Goal: Transaction & Acquisition: Purchase product/service

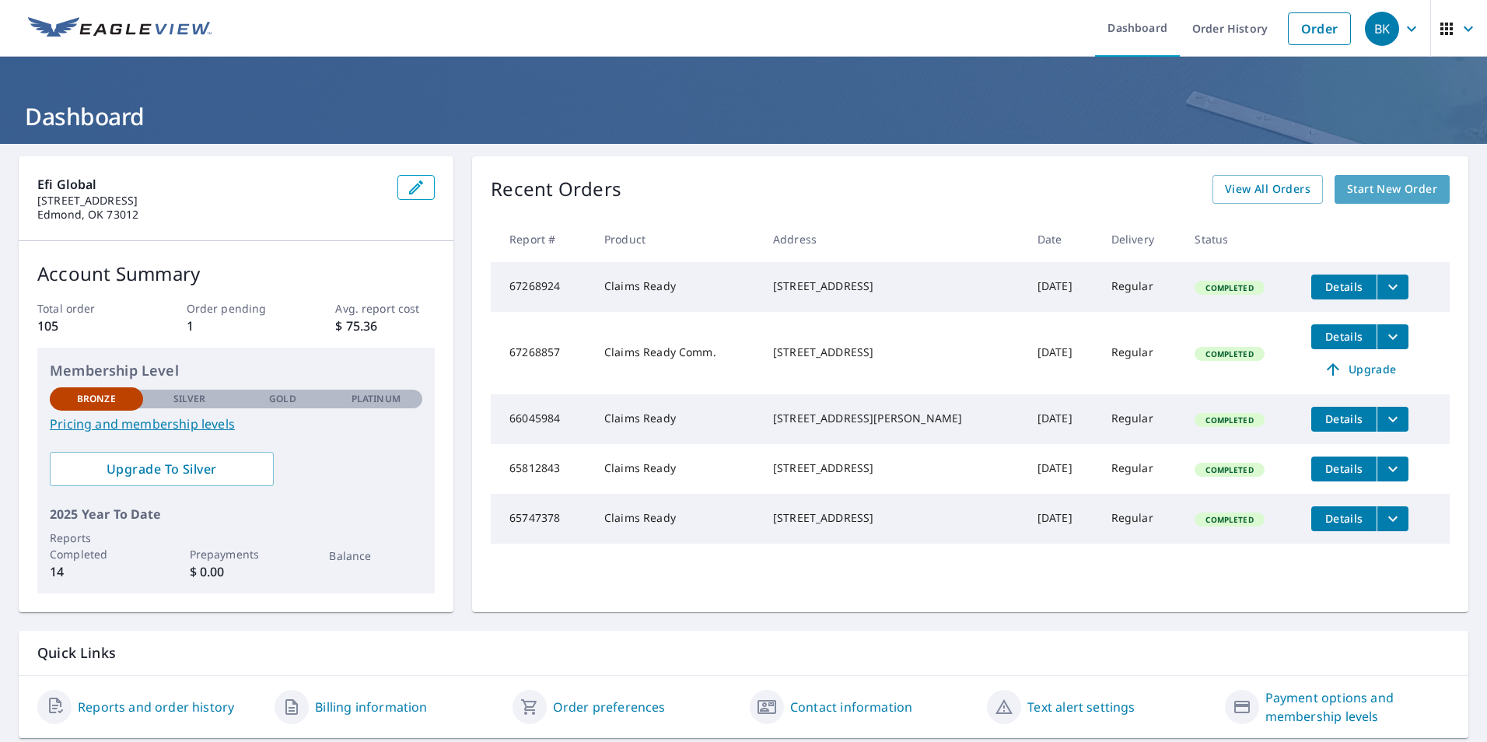
click at [1365, 194] on span "Start New Order" at bounding box center [1392, 189] width 90 height 19
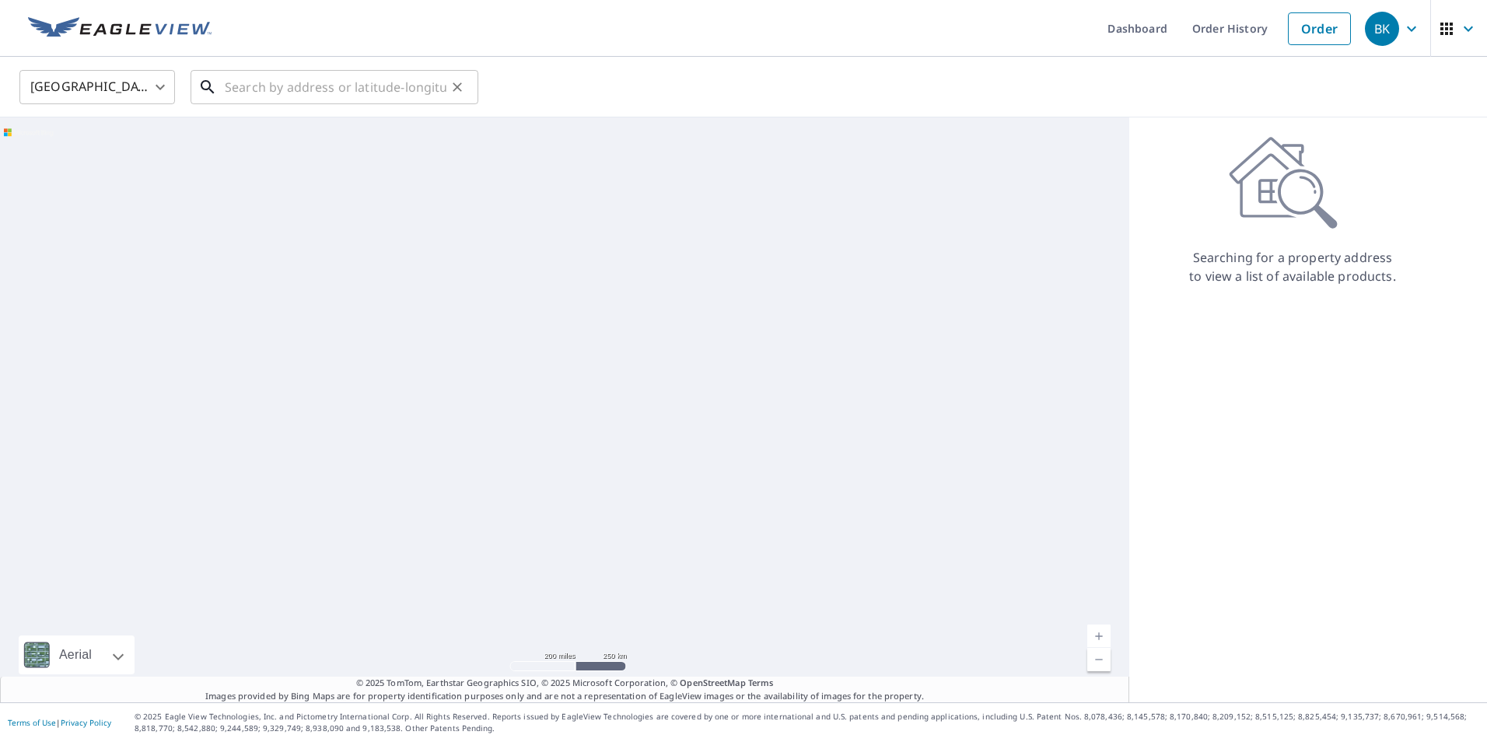
click at [268, 89] on input "text" at bounding box center [336, 87] width 222 height 44
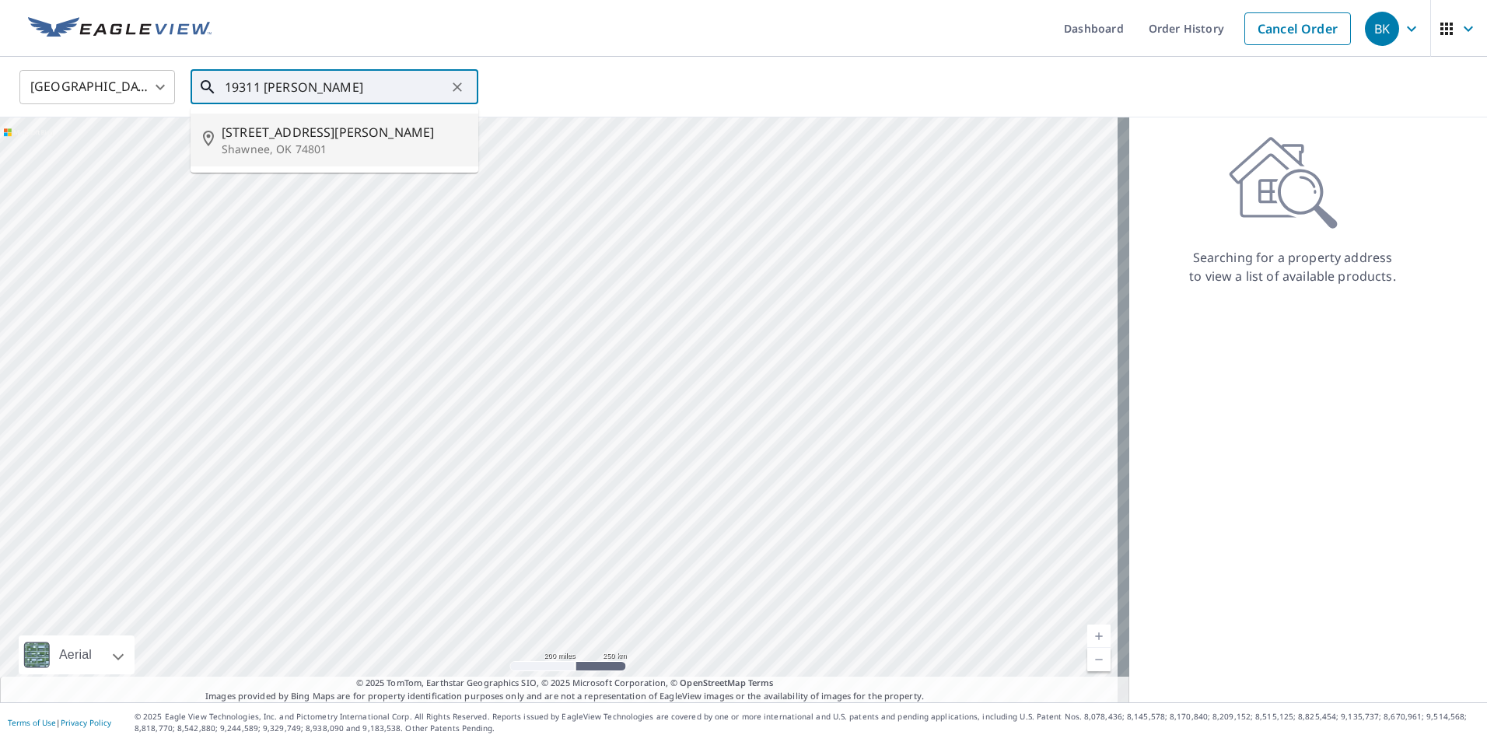
click at [320, 145] on p "Shawnee, OK 74801" at bounding box center [344, 150] width 244 height 16
type input "[STREET_ADDRESS][PERSON_NAME][PERSON_NAME]"
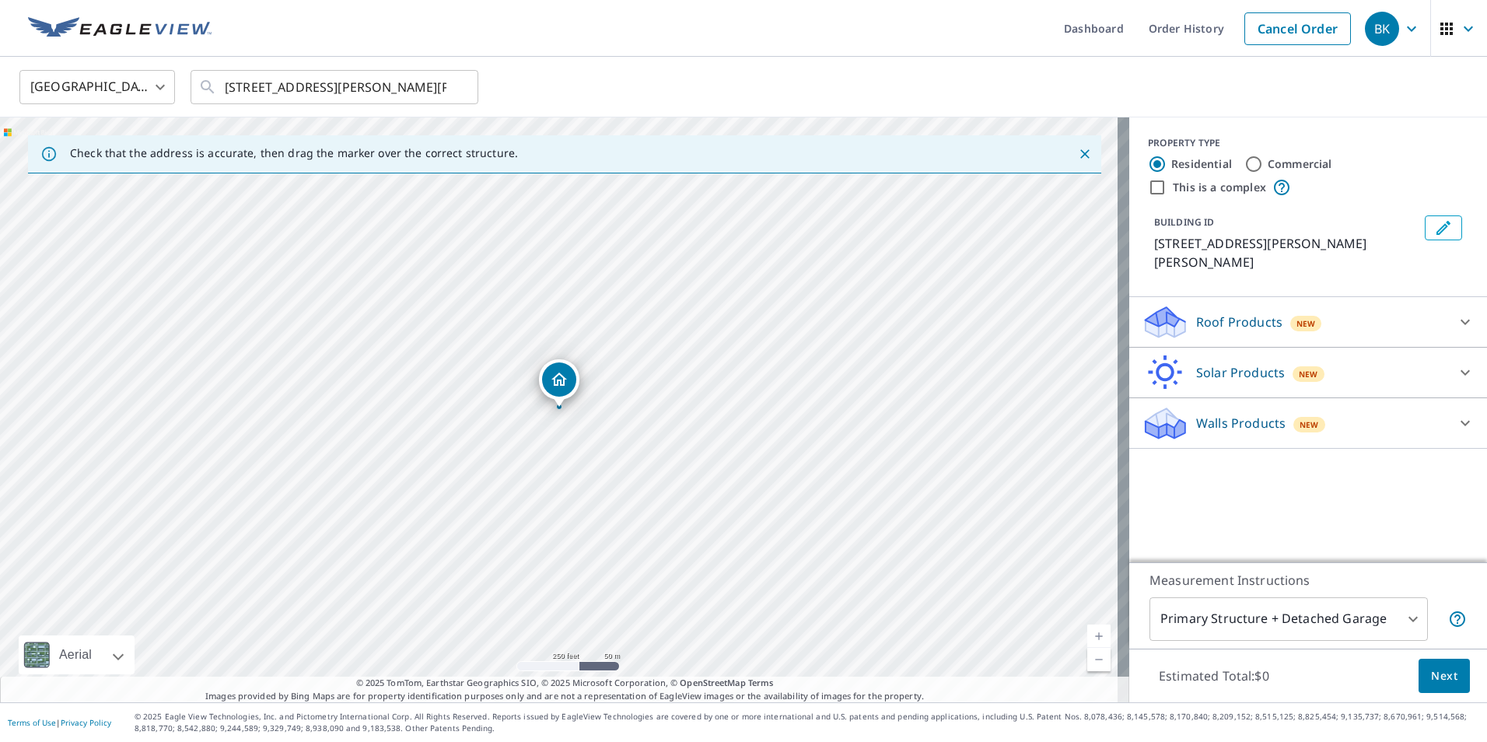
click at [1233, 325] on p "Roof Products" at bounding box center [1239, 322] width 86 height 19
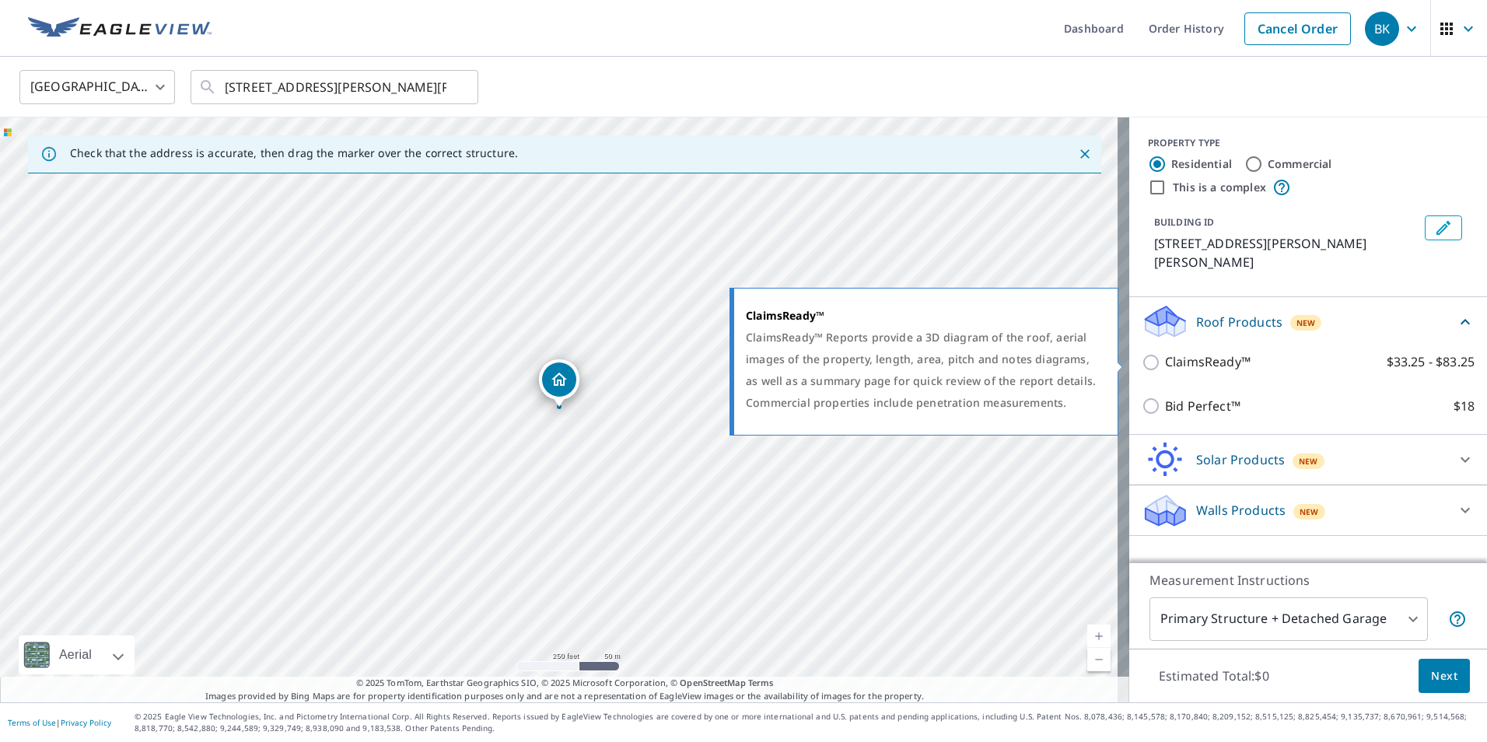
click at [1201, 361] on p "ClaimsReady™" at bounding box center [1208, 361] width 86 height 19
click at [1165, 361] on input "ClaimsReady™ $33.25 - $83.25" at bounding box center [1153, 362] width 23 height 19
checkbox input "true"
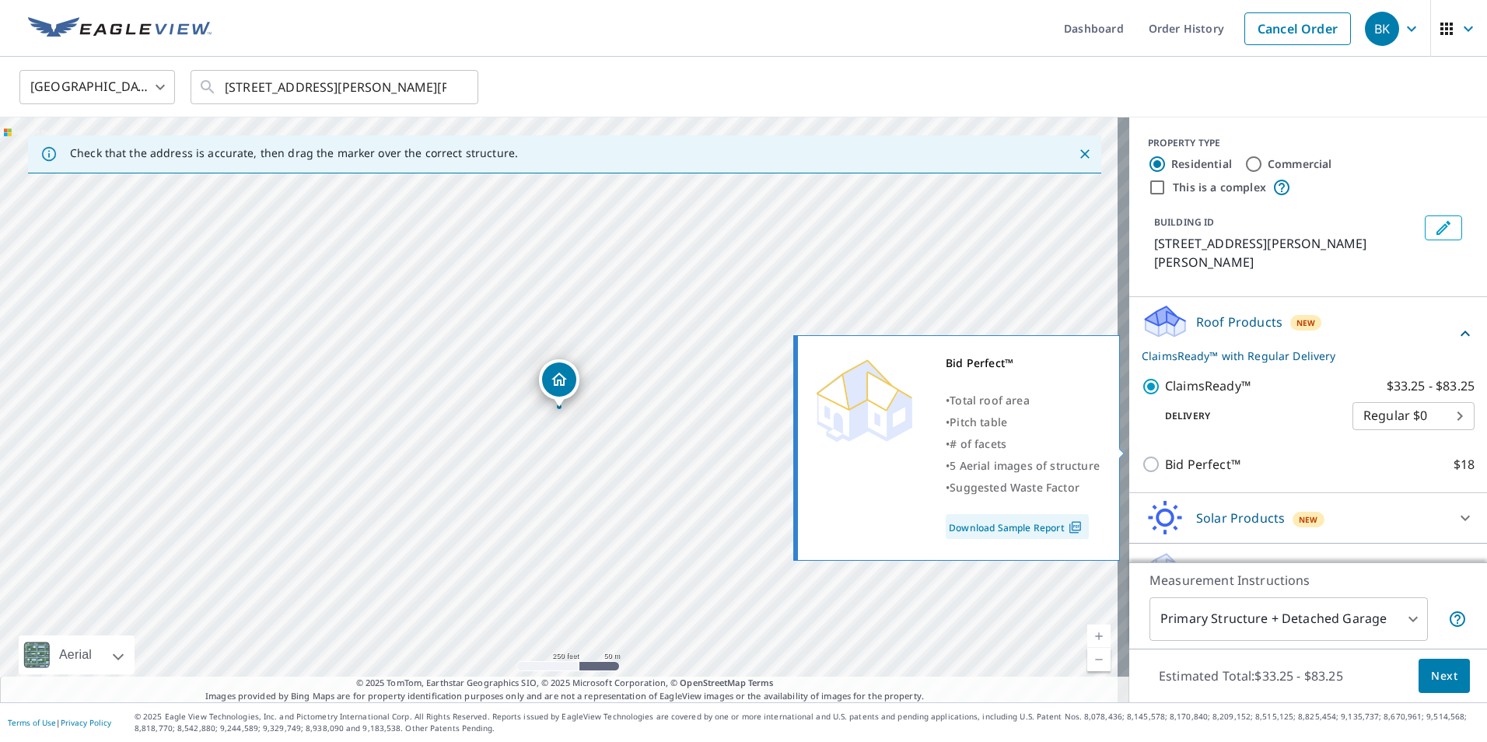
scroll to position [32, 0]
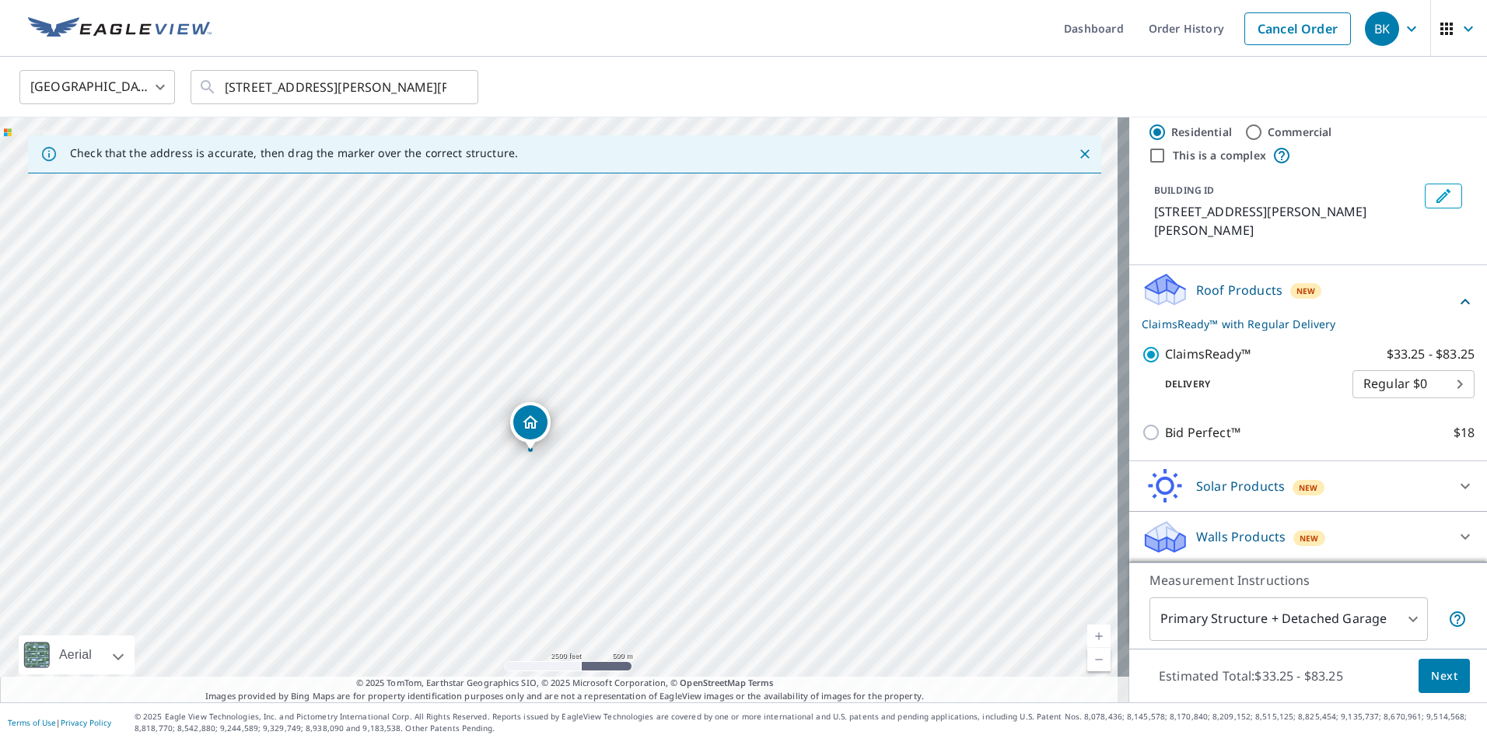
click at [1433, 681] on span "Next" at bounding box center [1444, 676] width 26 height 19
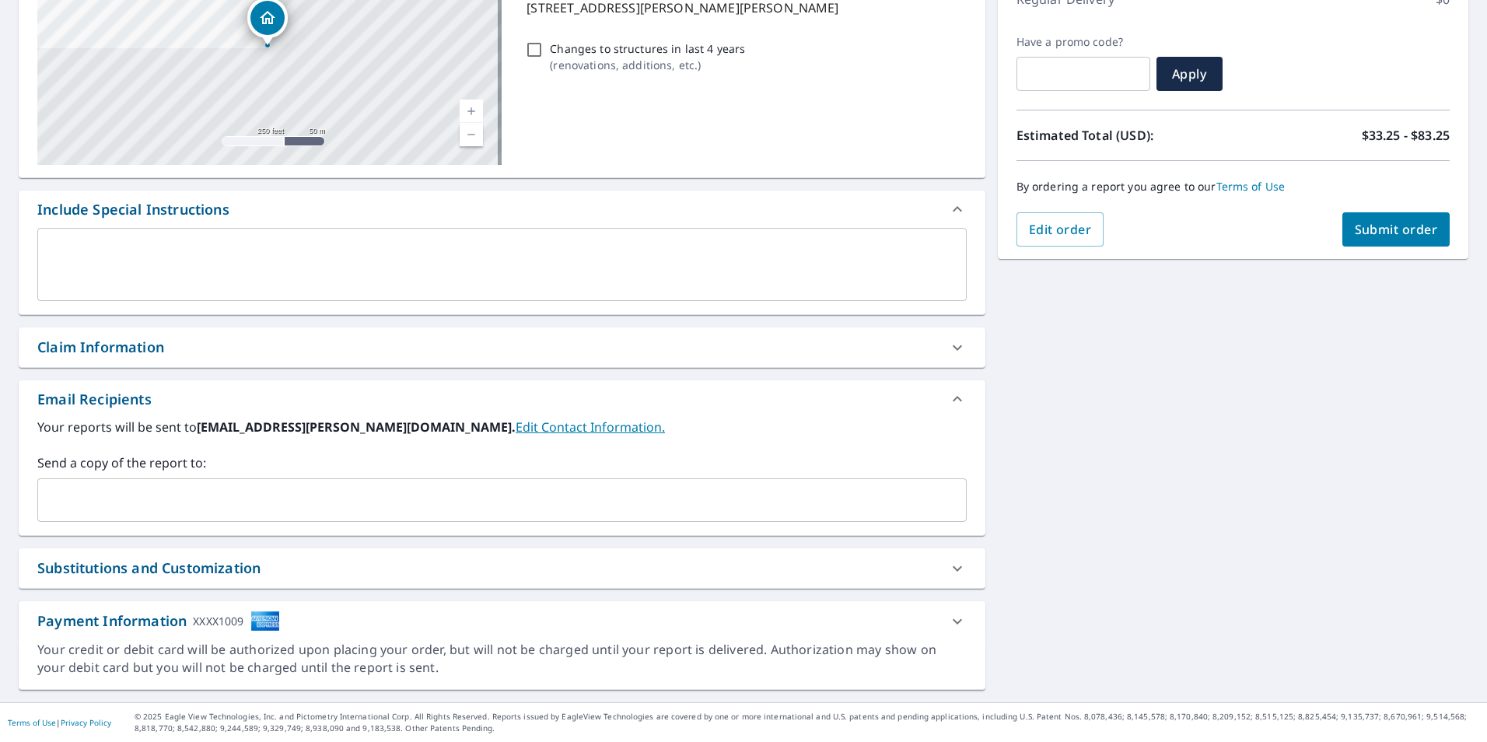
scroll to position [159, 0]
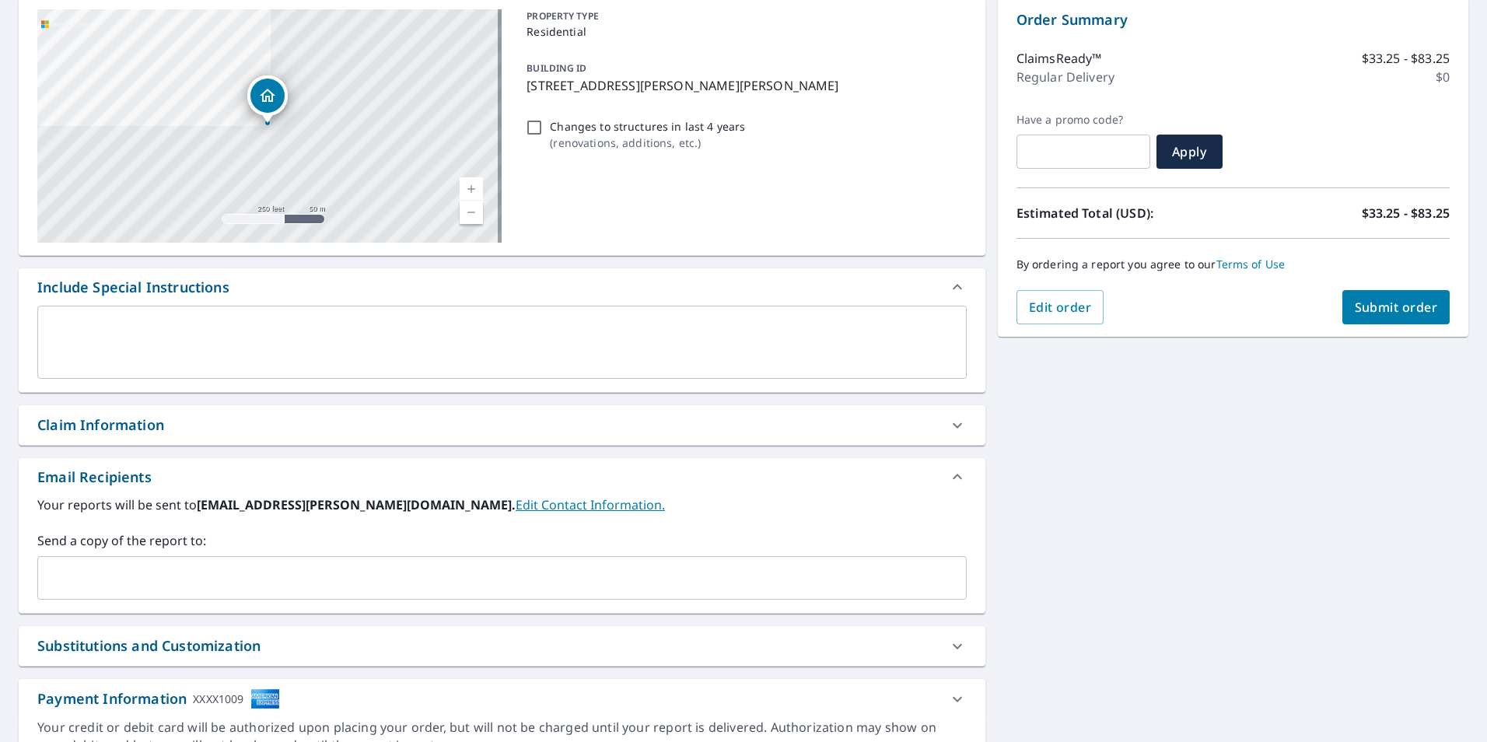
click at [233, 646] on div "Substitutions and Customization" at bounding box center [148, 646] width 223 height 21
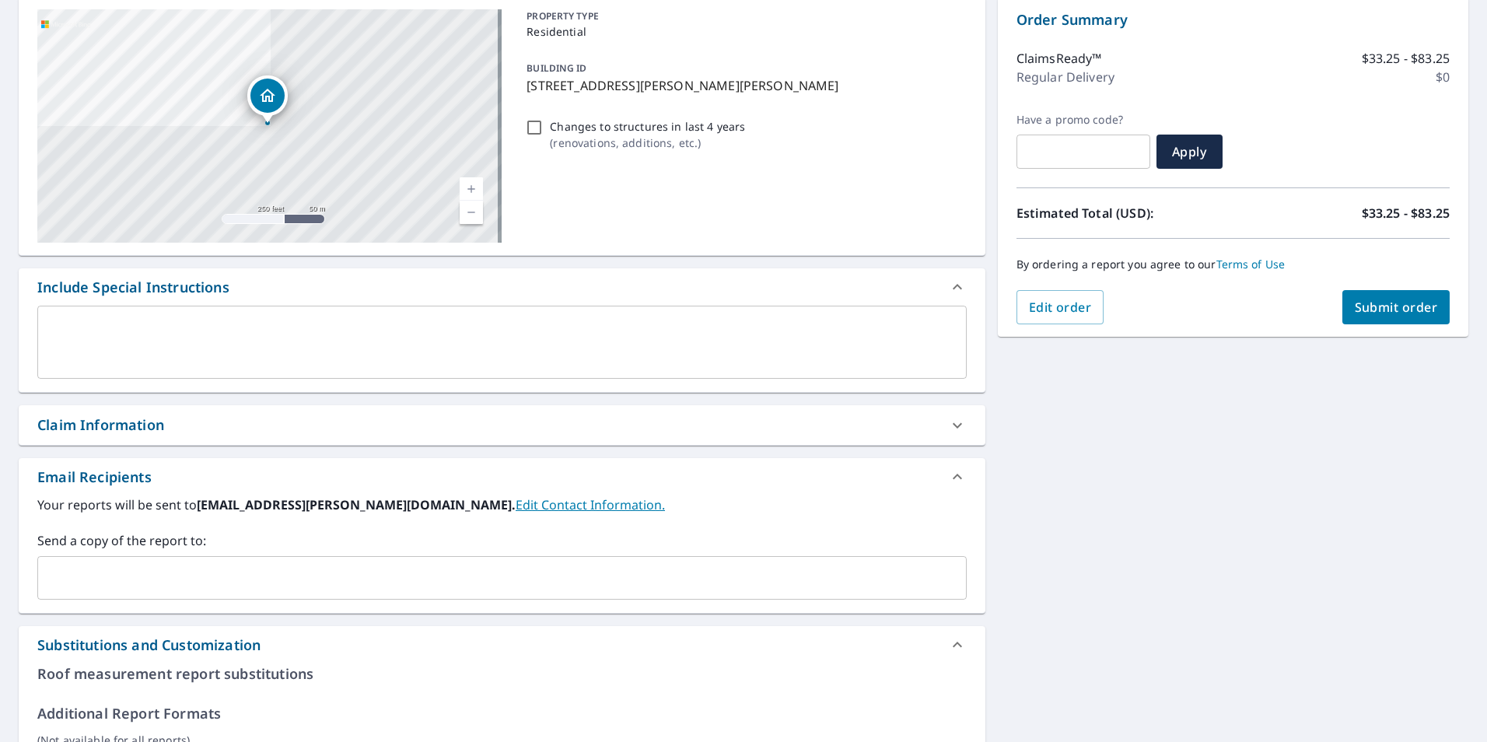
scroll to position [315, 0]
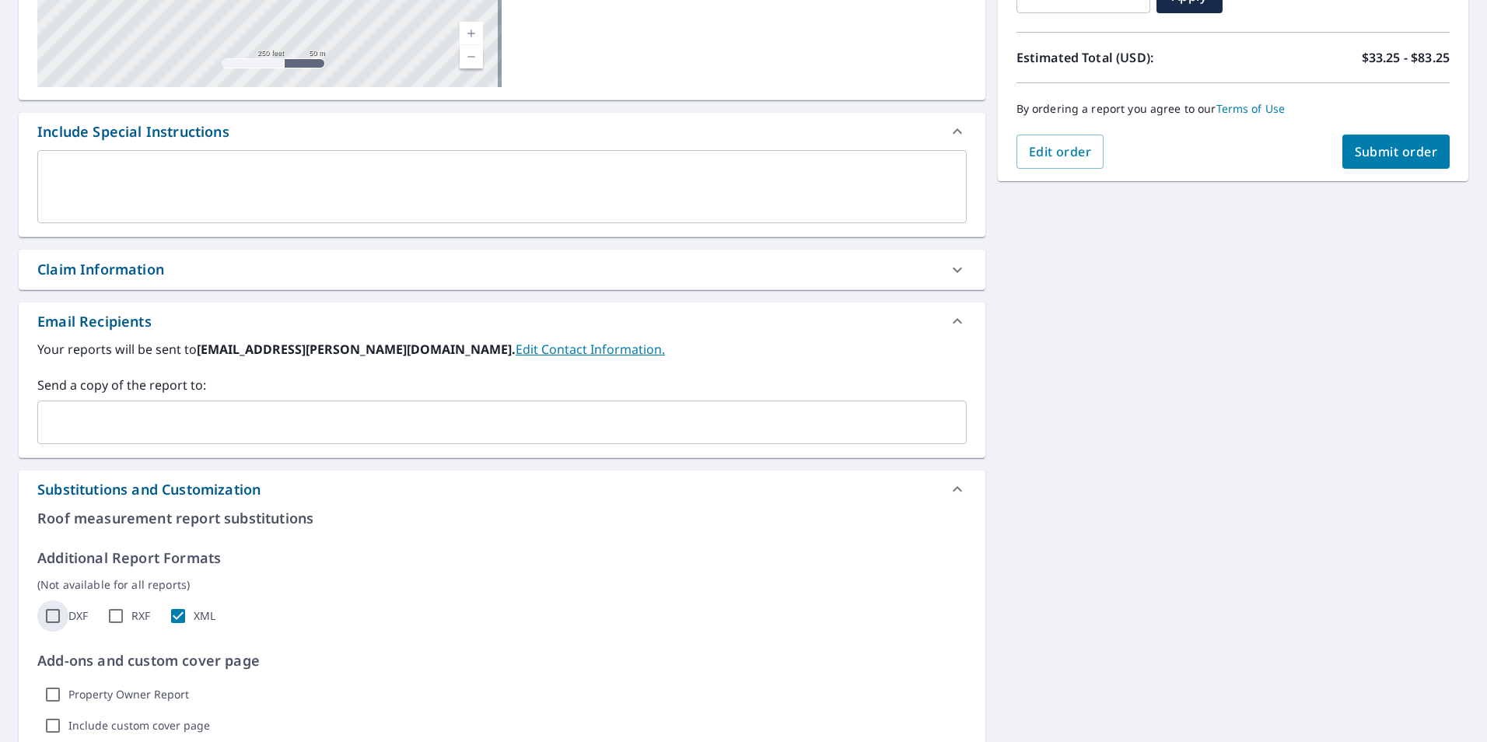
click at [61, 619] on input "DXF" at bounding box center [52, 616] width 31 height 31
checkbox input "true"
click at [180, 617] on input "XML" at bounding box center [178, 616] width 31 height 31
checkbox input "false"
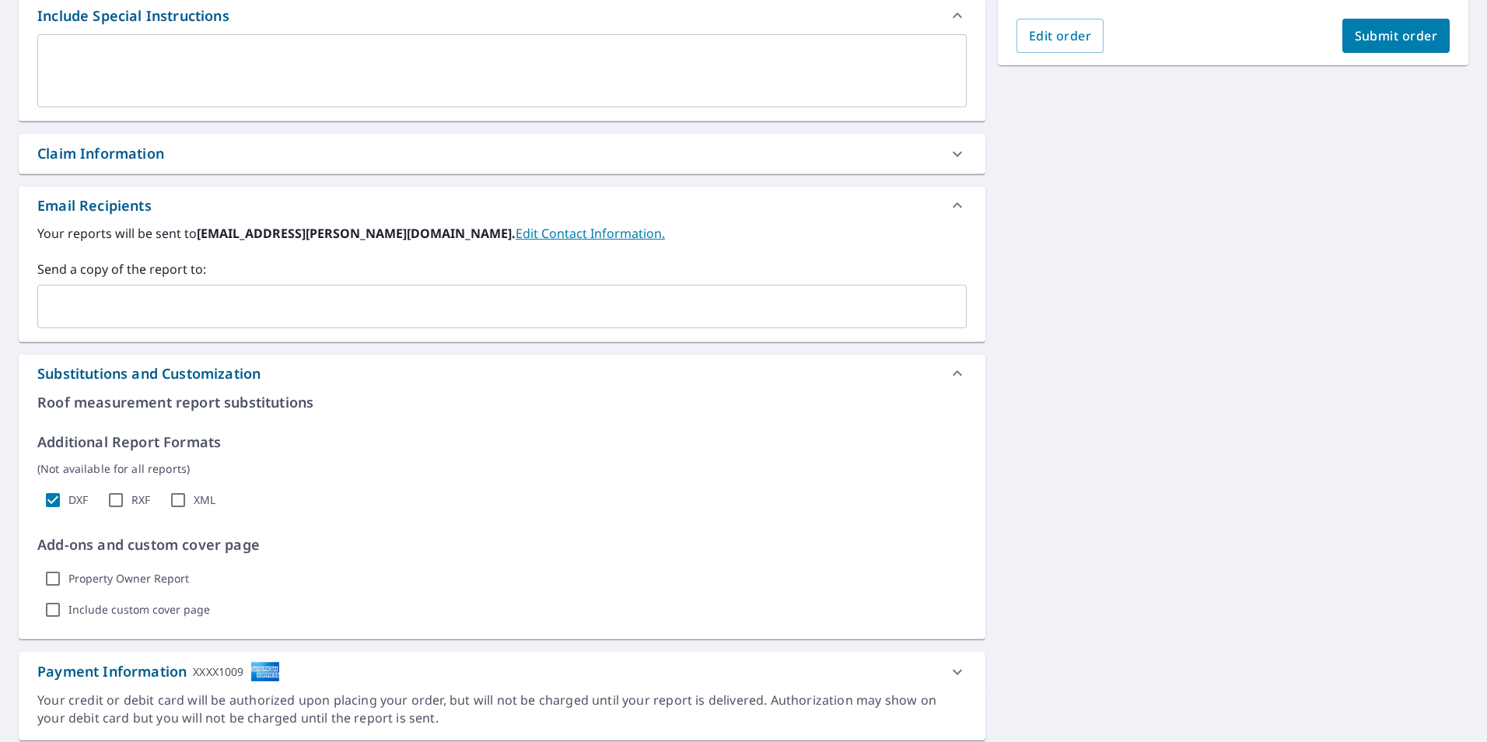
scroll to position [404, 0]
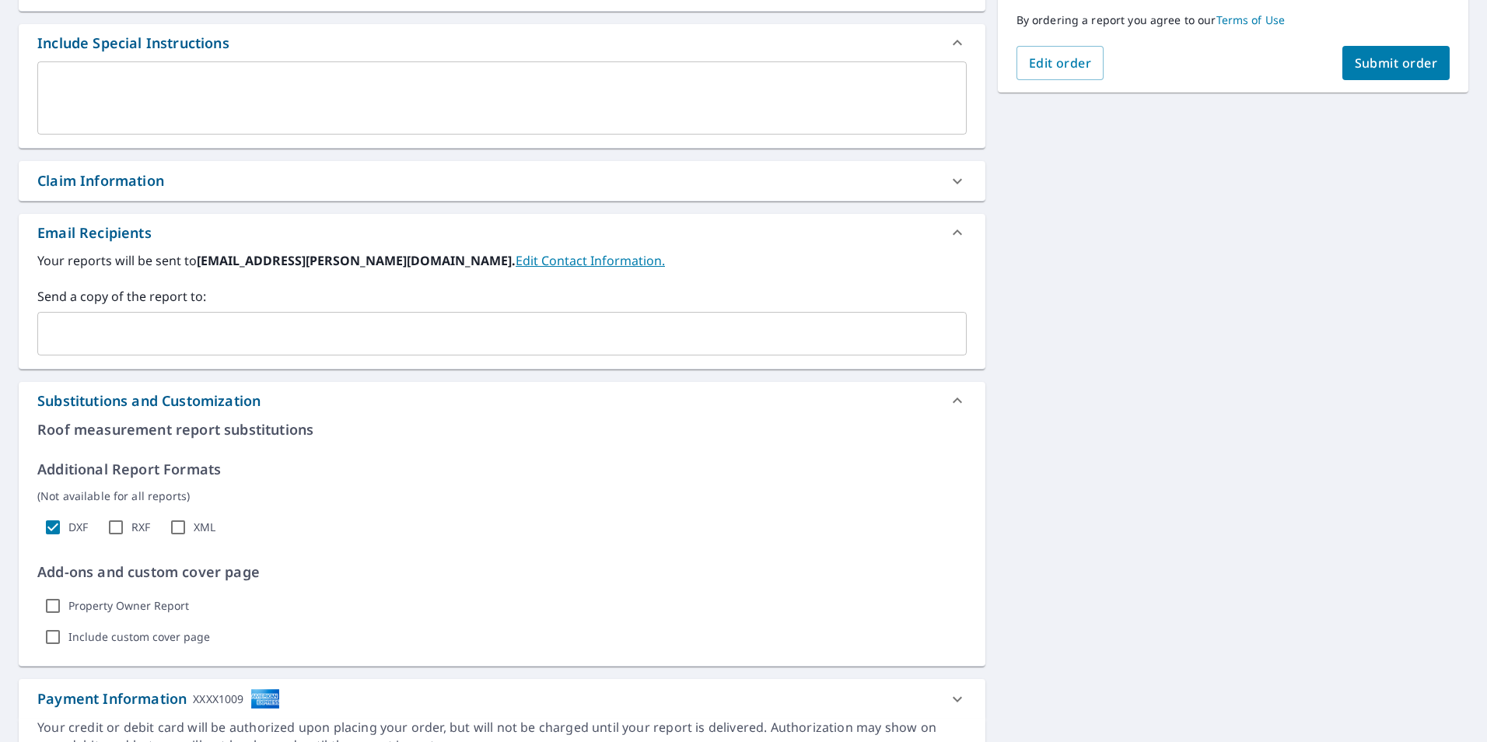
click at [141, 178] on div "Claim Information" at bounding box center [100, 180] width 127 height 21
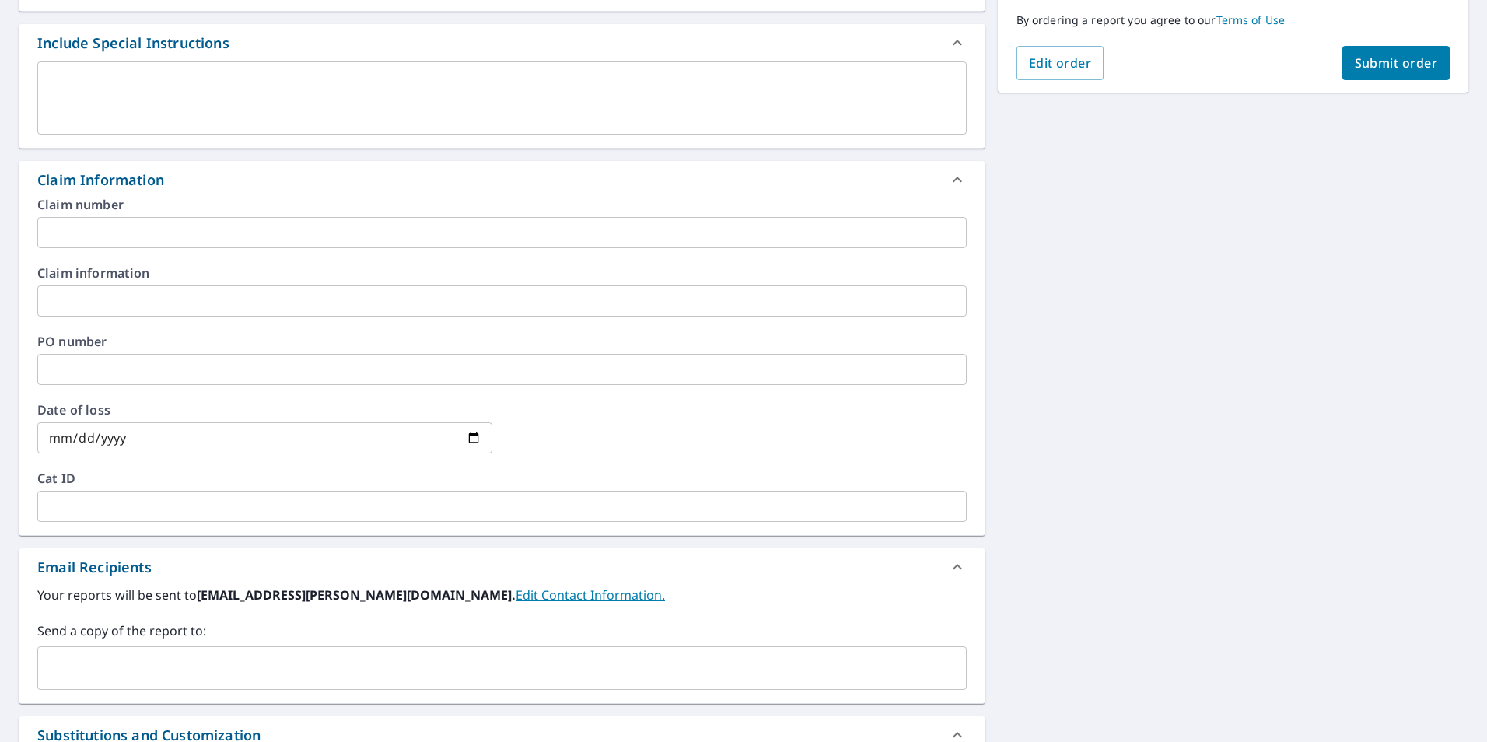
click at [149, 236] on input "text" at bounding box center [502, 232] width 930 height 31
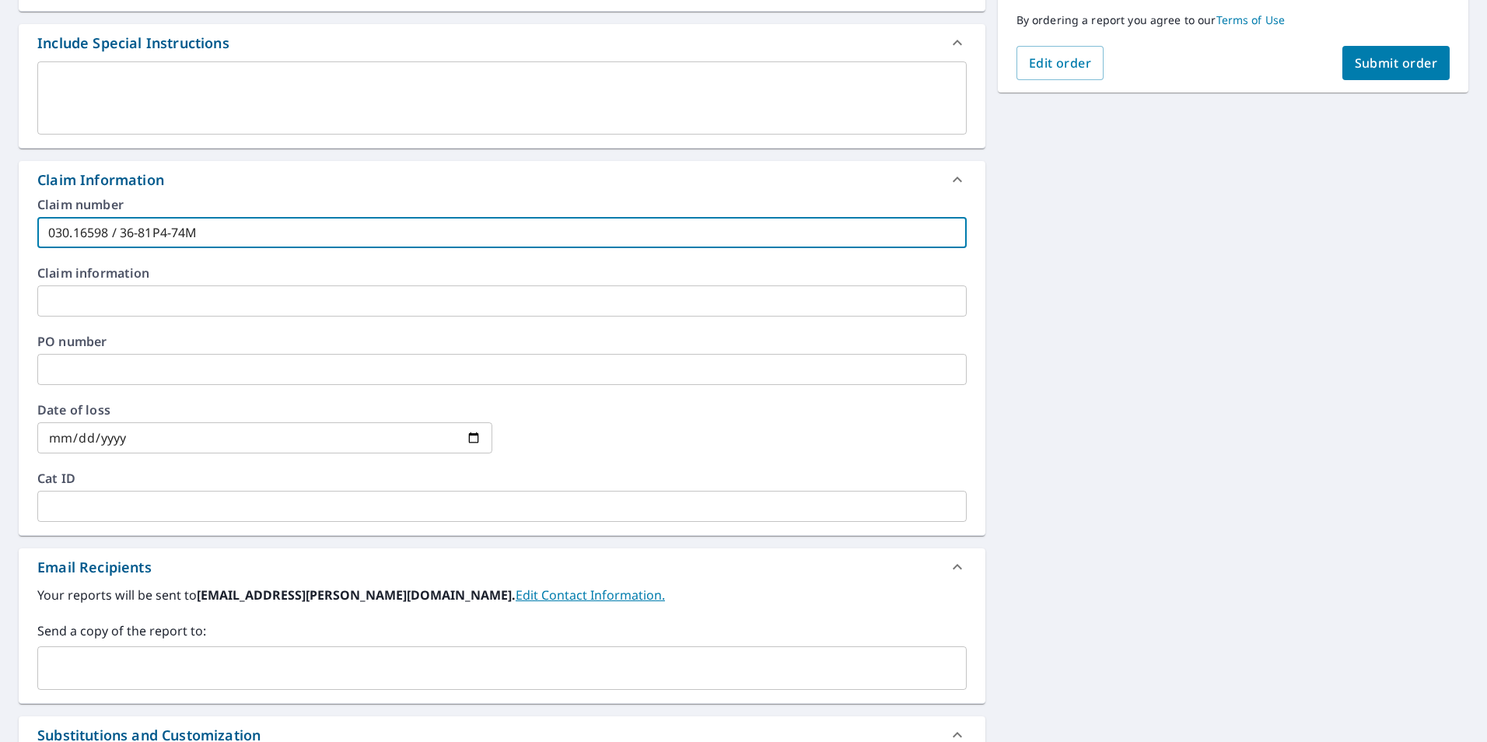
type input "030.16598 / 36-81P4-74M"
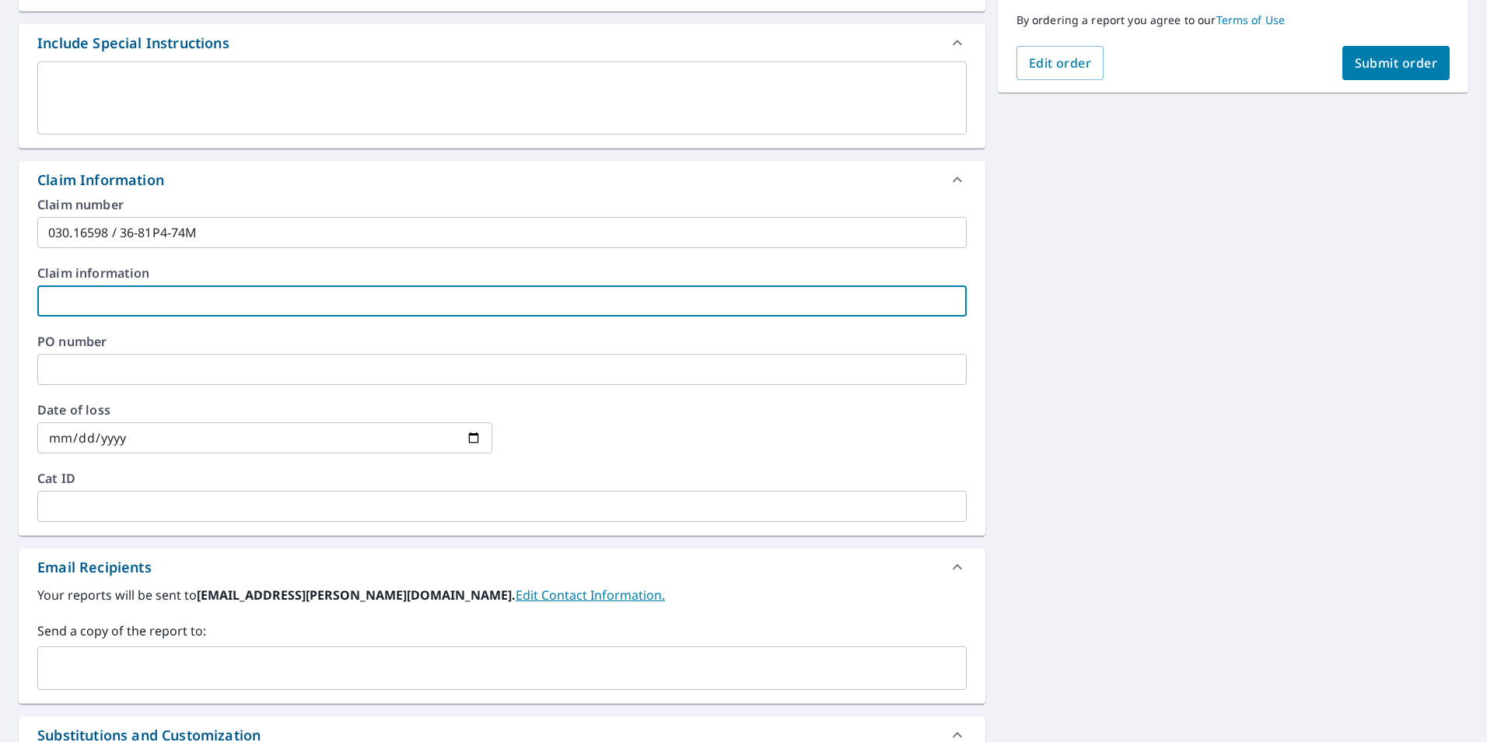
click at [199, 296] on input "text" at bounding box center [502, 301] width 930 height 31
type input "[PERSON_NAME]"
click at [62, 434] on input "date" at bounding box center [264, 437] width 455 height 31
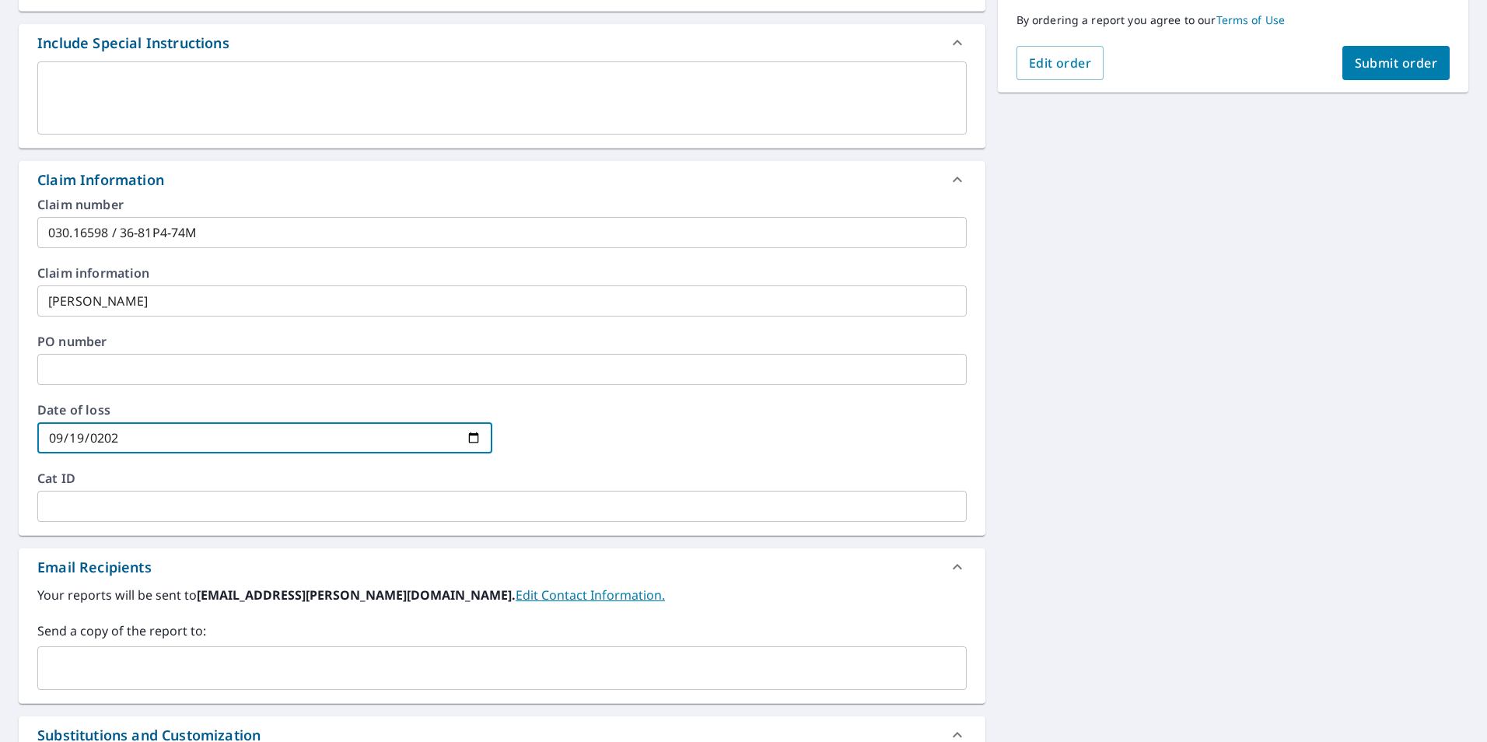
type input "[DATE]"
click at [1084, 439] on div "[STREET_ADDRESS][PERSON_NAME][PERSON_NAME] A standard road map Aerial A detaile…" at bounding box center [743, 427] width 1487 height 1375
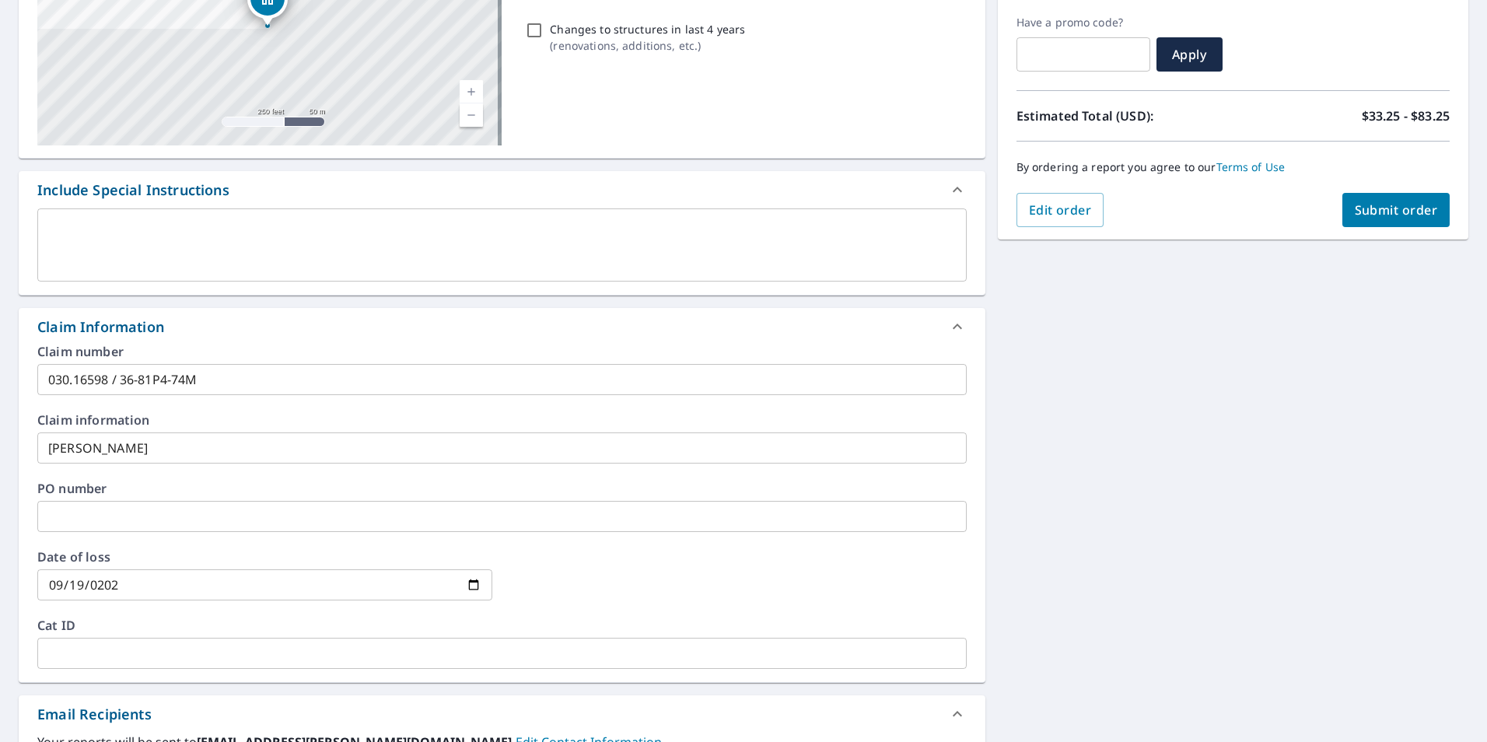
scroll to position [248, 0]
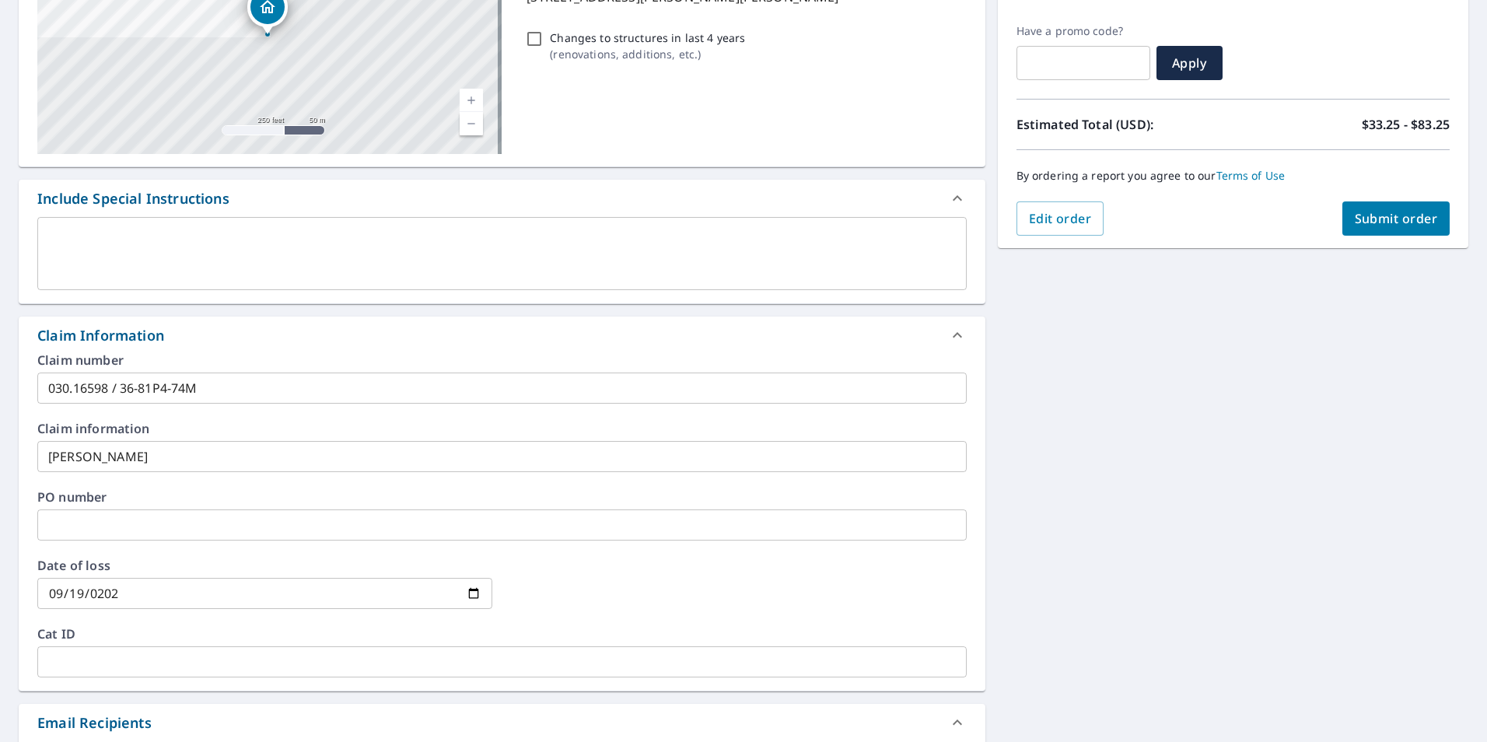
click at [1375, 219] on span "Submit order" at bounding box center [1396, 218] width 83 height 17
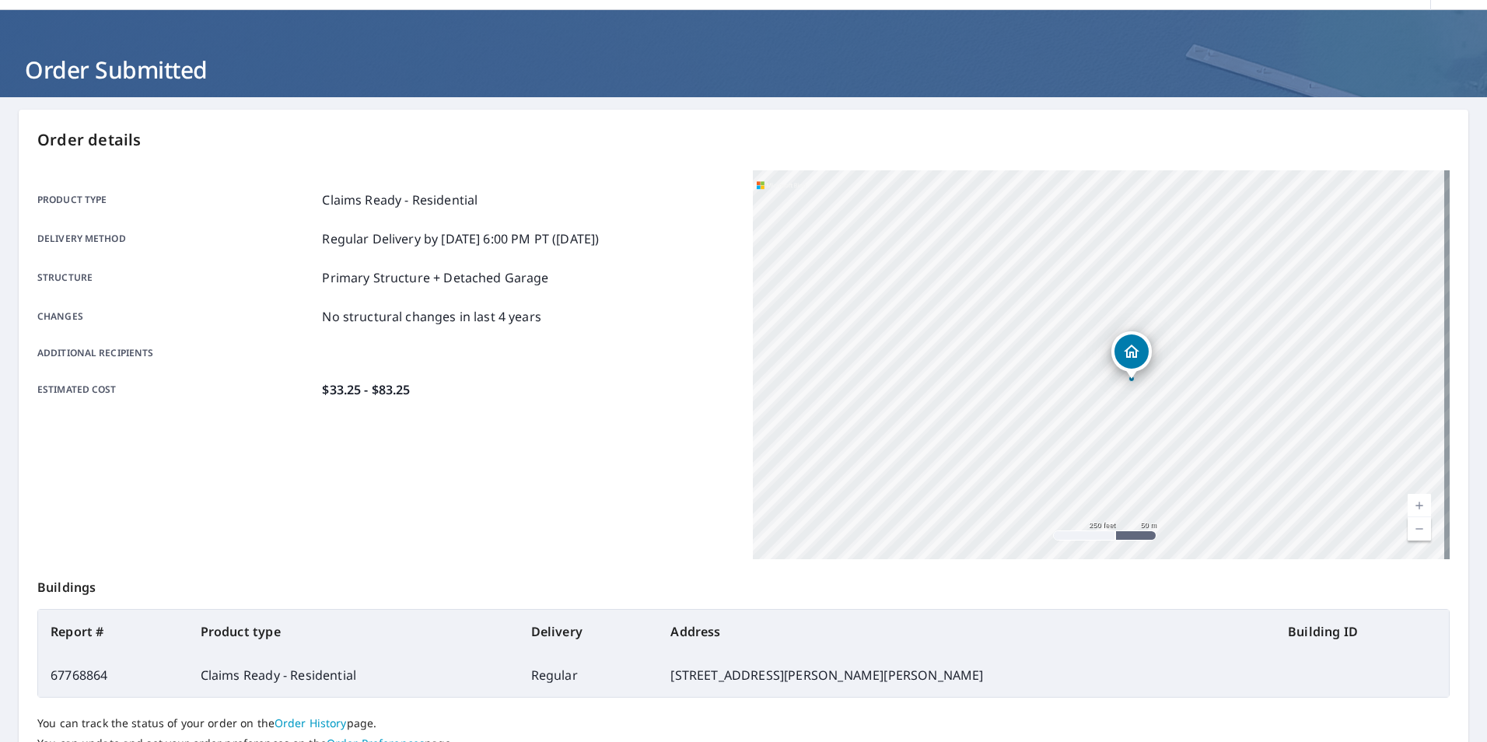
scroll to position [18, 0]
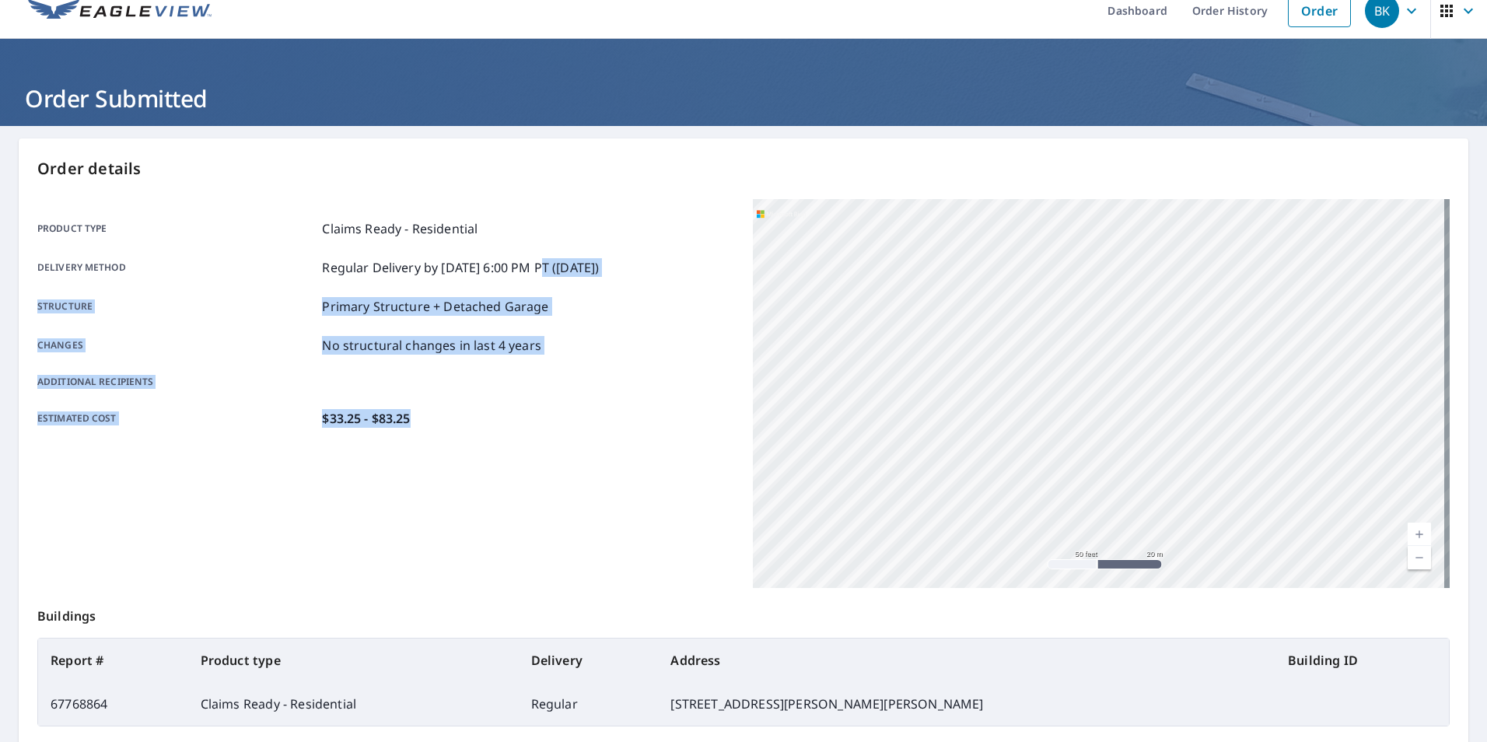
drag, startPoint x: 679, startPoint y: 529, endPoint x: 537, endPoint y: 268, distance: 297.0
click at [537, 268] on div "Product type Claims Ready - Residential Delivery method Regular Delivery by [DA…" at bounding box center [385, 393] width 697 height 389
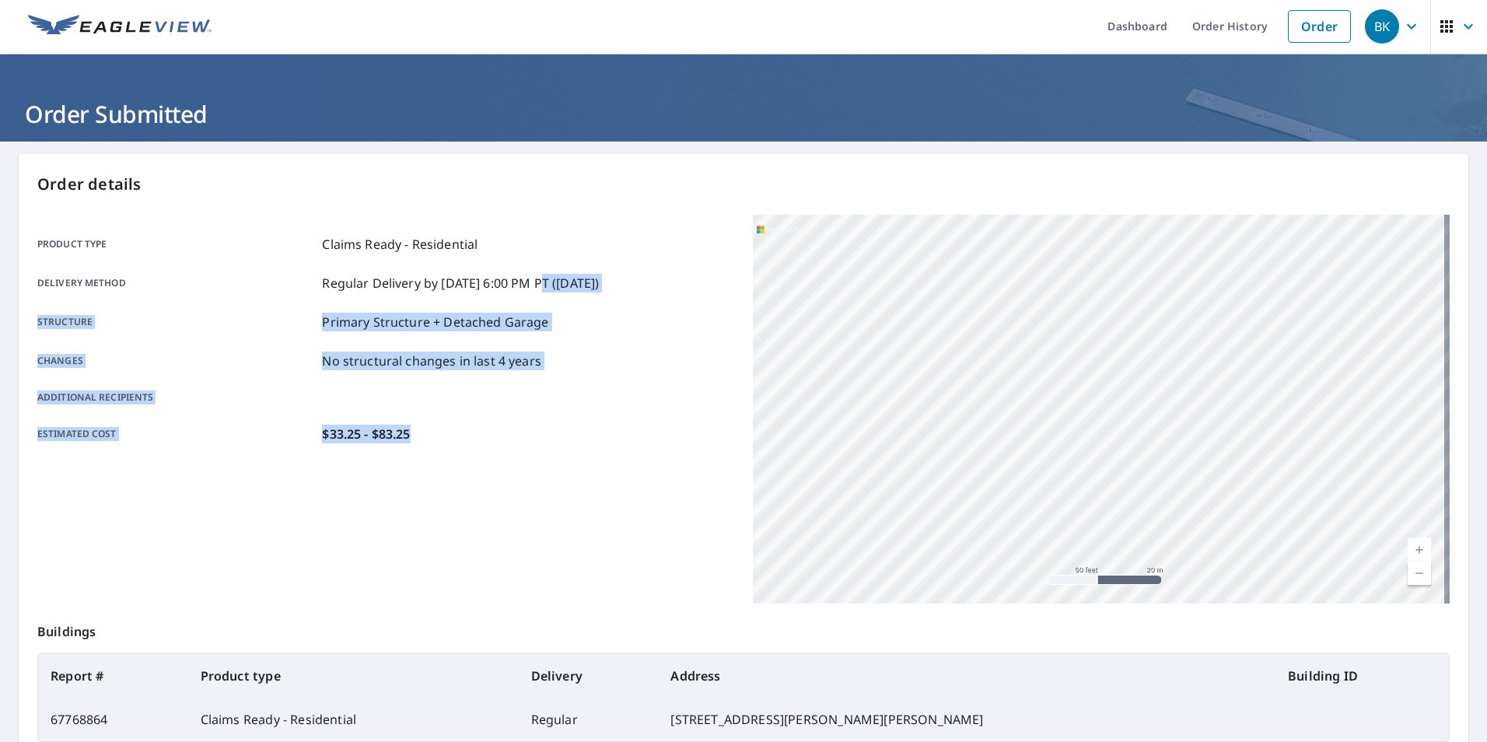
scroll to position [0, 0]
